Goal: Check status: Check status

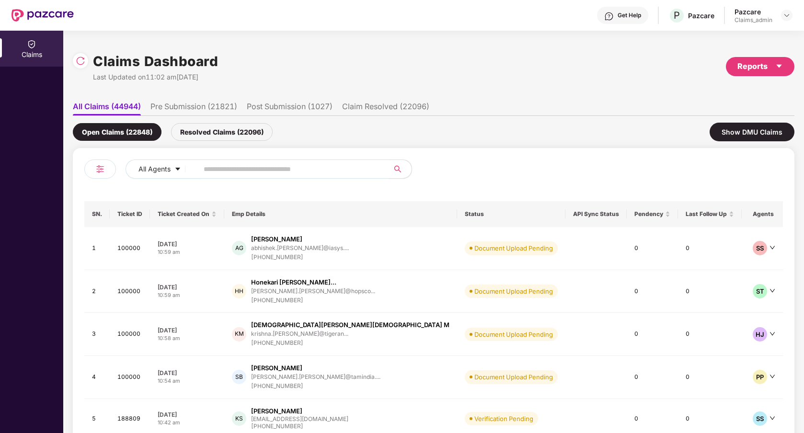
click at [294, 174] on input "text" at bounding box center [290, 169] width 172 height 14
type input "******"
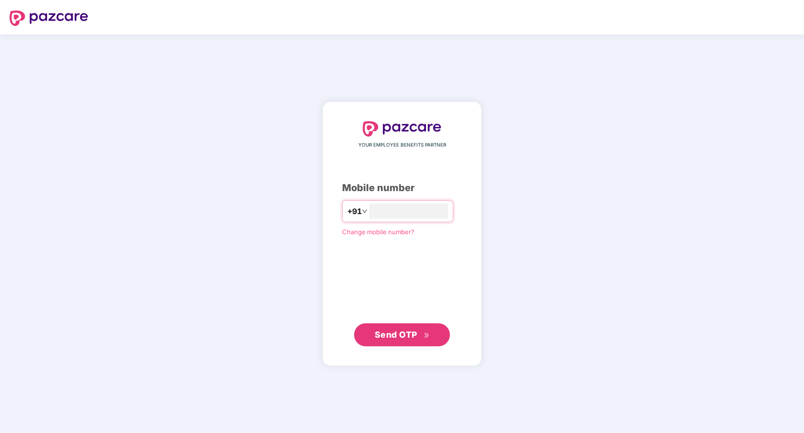
type input "**********"
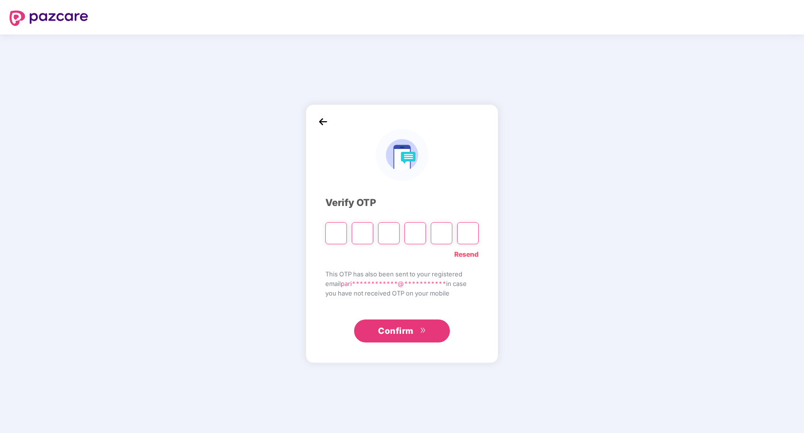
paste input "*"
type input "*"
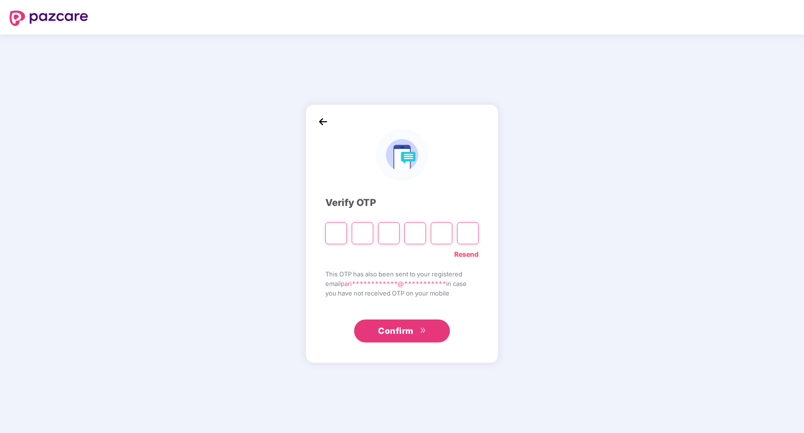
type input "*"
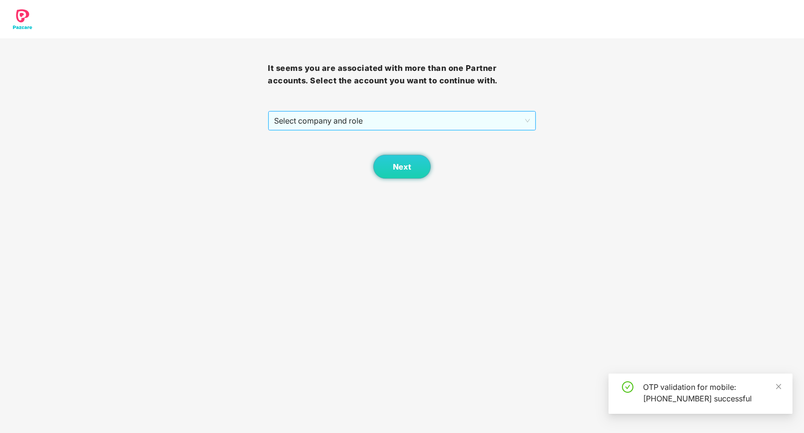
click at [424, 125] on span "Select company and role" at bounding box center [402, 121] width 256 height 18
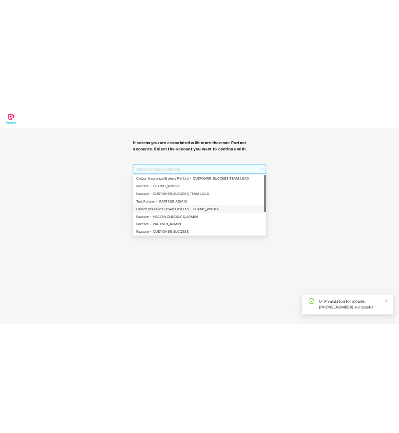
scroll to position [77, 0]
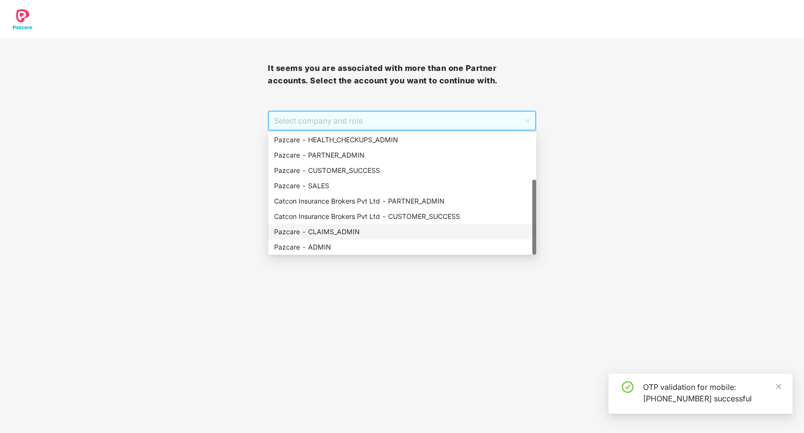
click at [376, 230] on div "Pazcare - CLAIMS_ADMIN" at bounding box center [402, 232] width 256 height 11
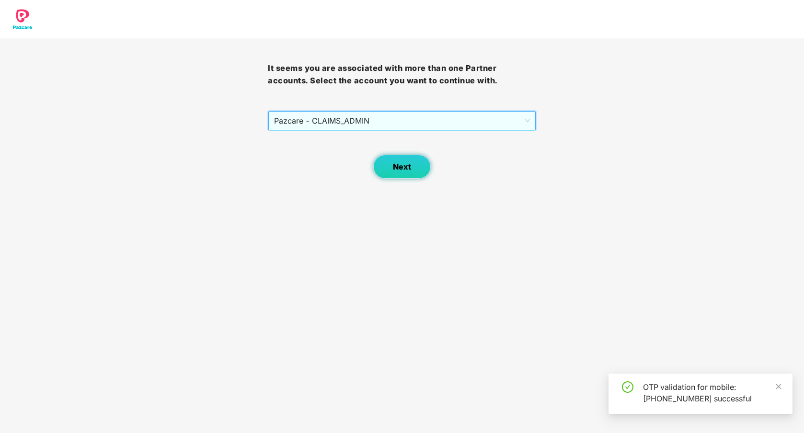
click at [393, 166] on span "Next" at bounding box center [402, 167] width 18 height 9
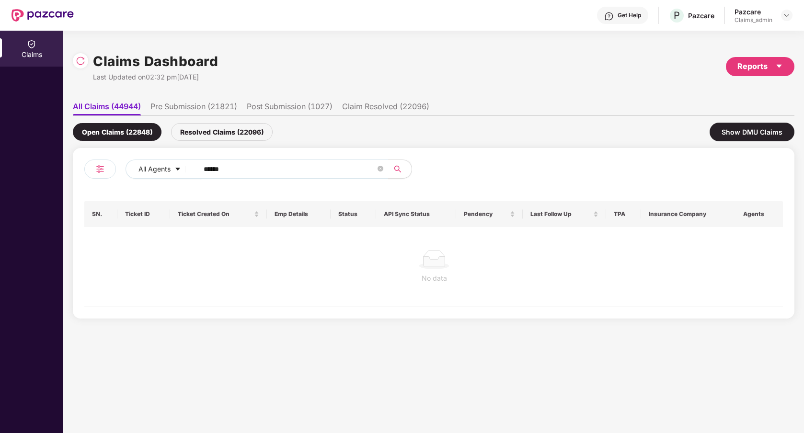
click at [245, 128] on div "Resolved Claims (22096)" at bounding box center [222, 132] width 102 height 18
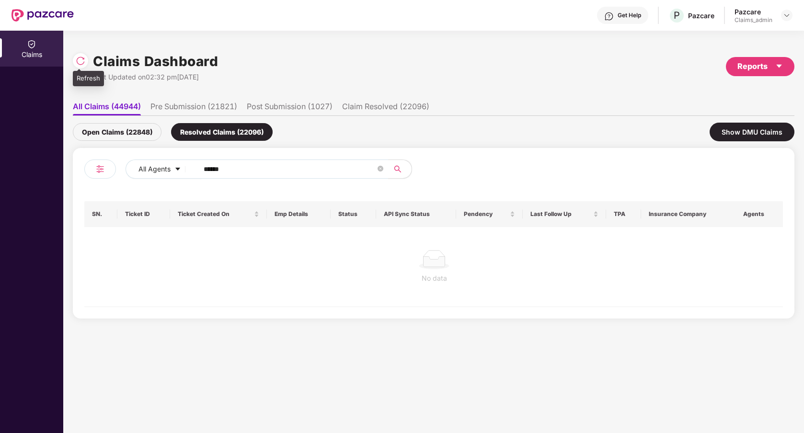
click at [83, 63] on img at bounding box center [81, 61] width 10 height 10
click at [139, 131] on div "Open Claims (22873)" at bounding box center [117, 132] width 89 height 18
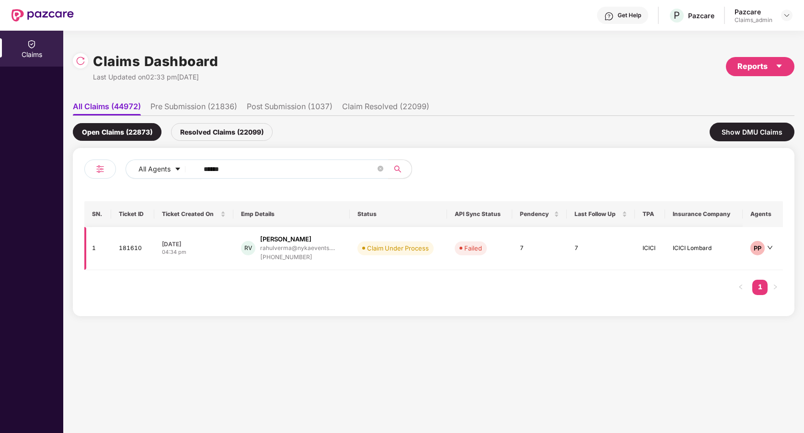
click at [411, 265] on td "Claim Under Process" at bounding box center [398, 248] width 97 height 43
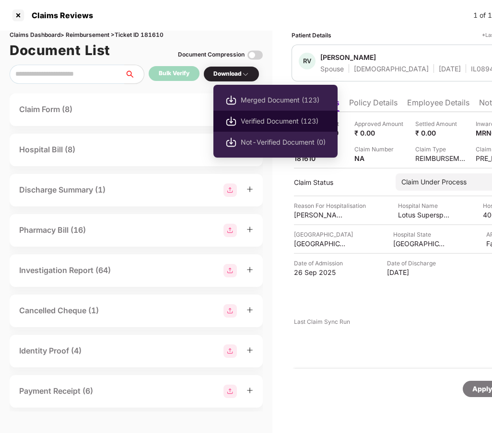
click at [265, 127] on li "Verified Document (123)" at bounding box center [275, 121] width 124 height 21
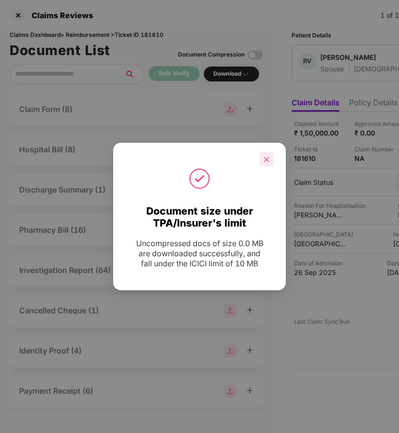
click at [264, 158] on icon "close" at bounding box center [266, 159] width 7 height 7
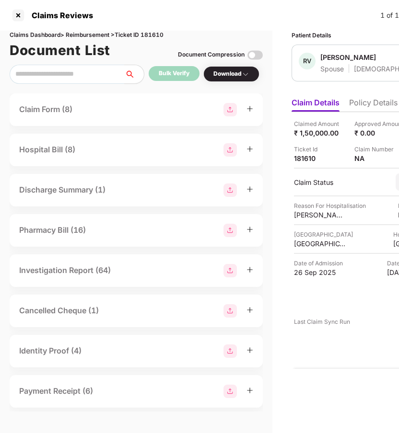
click at [117, 108] on div "Claim Form (8)" at bounding box center [136, 109] width 234 height 13
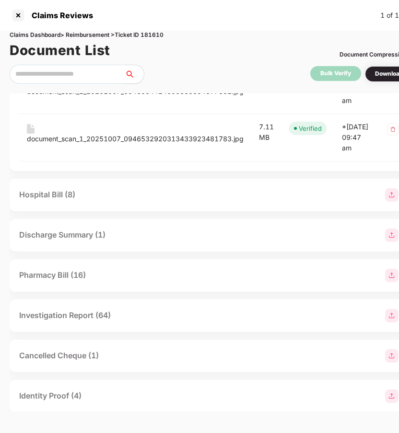
scroll to position [400, 0]
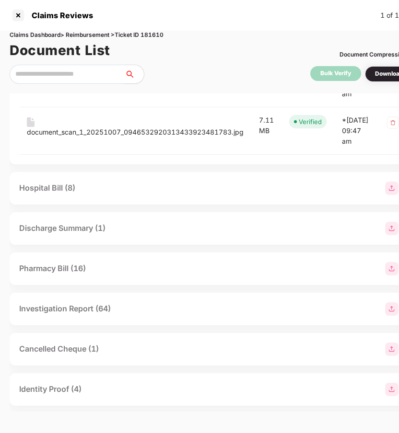
click at [173, 195] on div "Hospital Bill (8)" at bounding box center [216, 188] width 395 height 13
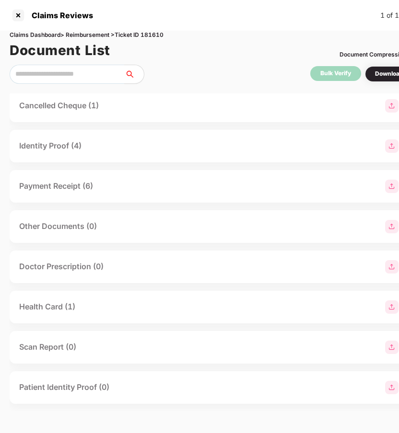
scroll to position [1110, 0]
click at [165, 32] on div "Pharmacy Bill (16)" at bounding box center [216, 25] width 395 height 13
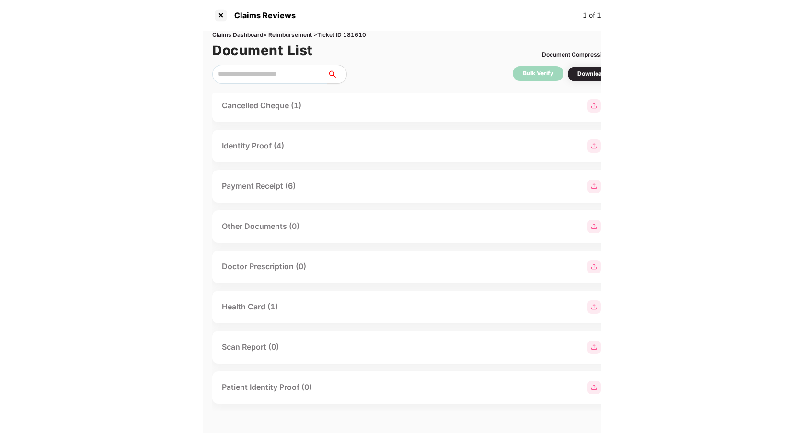
scroll to position [2238, 0]
